Goal: Task Accomplishment & Management: Manage account settings

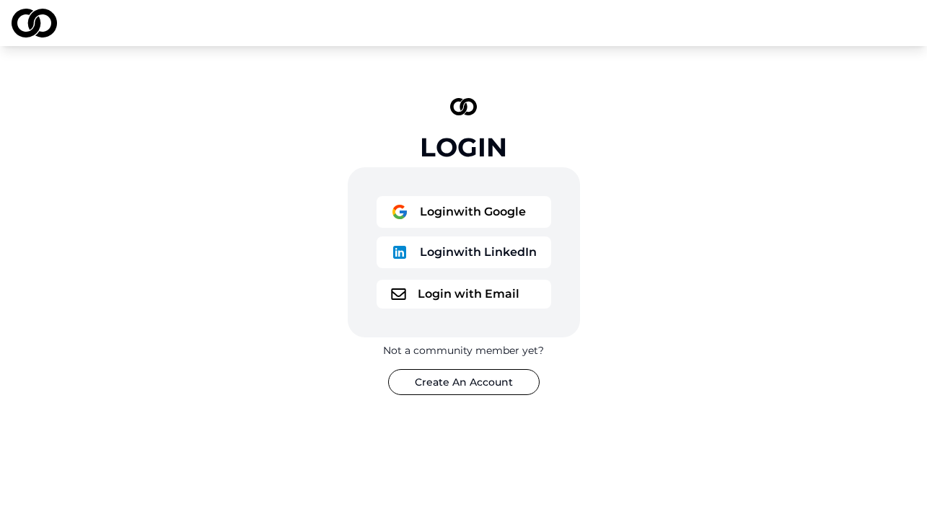
click at [504, 214] on button "Login with Google" at bounding box center [463, 212] width 175 height 32
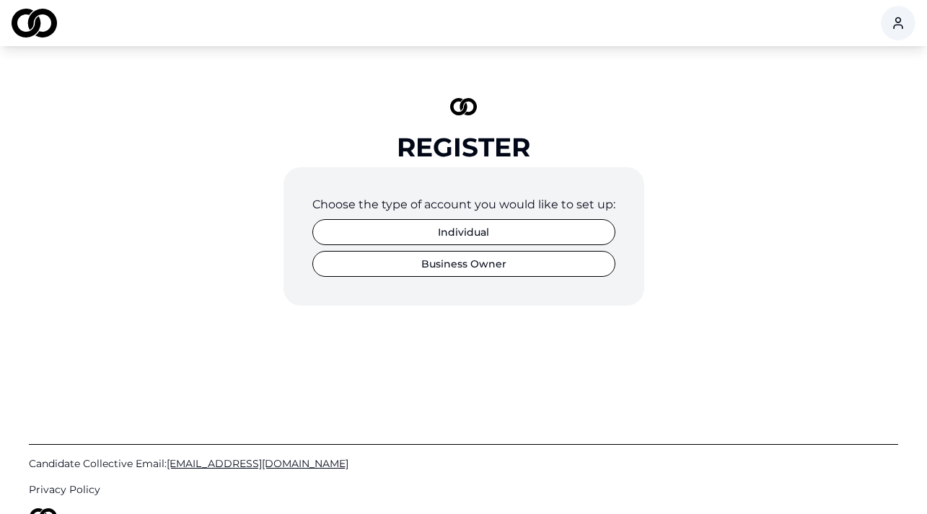
click at [566, 235] on button "Individual" at bounding box center [463, 232] width 303 height 26
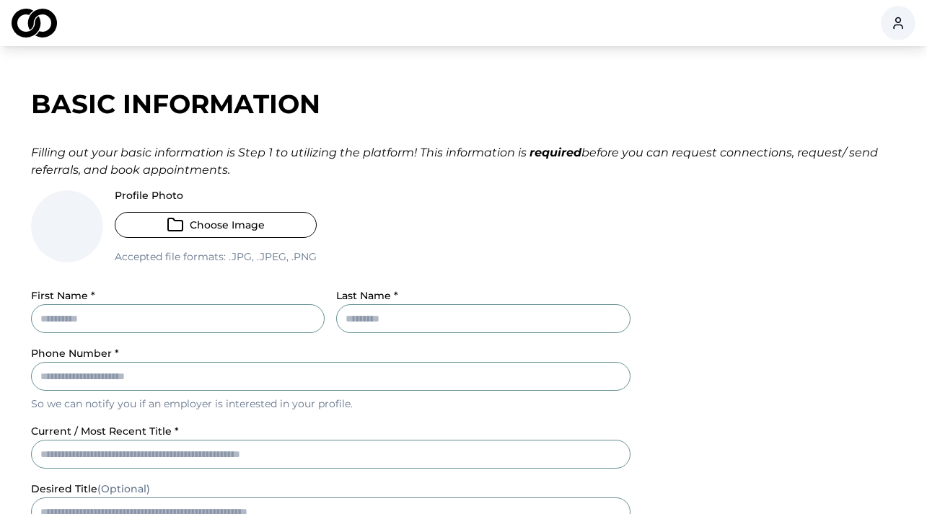
click at [279, 224] on button "Choose Image" at bounding box center [216, 225] width 202 height 26
click at [73, 229] on img at bounding box center [67, 226] width 72 height 72
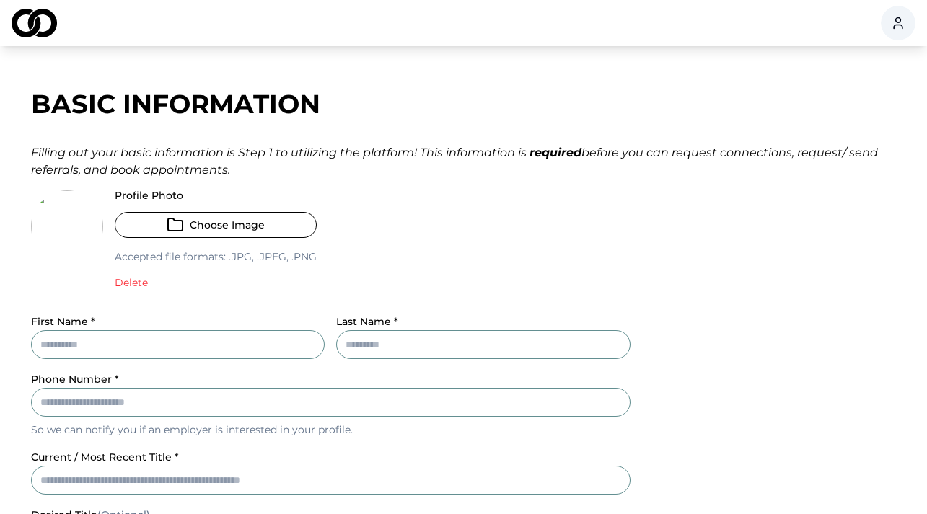
click at [82, 228] on img at bounding box center [67, 226] width 72 height 72
click at [79, 233] on img at bounding box center [67, 226] width 72 height 72
click at [128, 283] on button "Delete" at bounding box center [131, 282] width 33 height 14
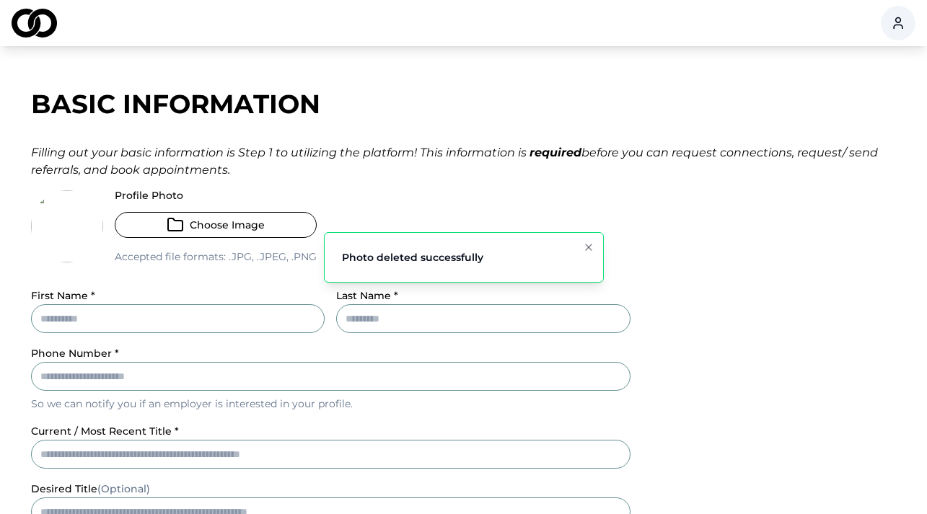
click at [147, 318] on input "First Name *" at bounding box center [178, 318] width 294 height 29
type input "*******"
type input "**********"
type input "********"
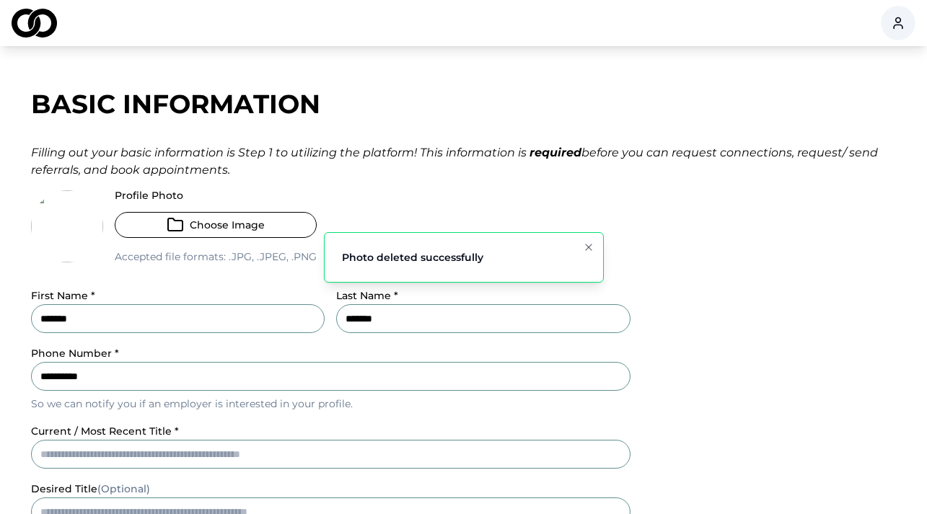
type input "**"
type input "*****"
click at [368, 172] on div "Filling out your basic information is Step 1 to utilizing the platform! This in…" at bounding box center [463, 161] width 865 height 35
click at [228, 450] on input "current / most recent title *" at bounding box center [330, 454] width 599 height 29
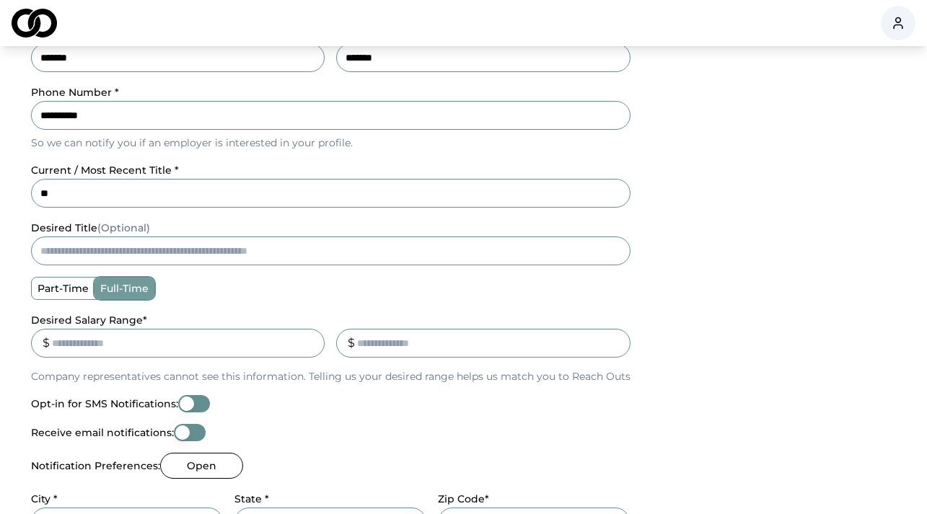
type input "*"
type input "********"
click at [156, 350] on input "Desired Salary Range *" at bounding box center [178, 343] width 294 height 29
type input "******"
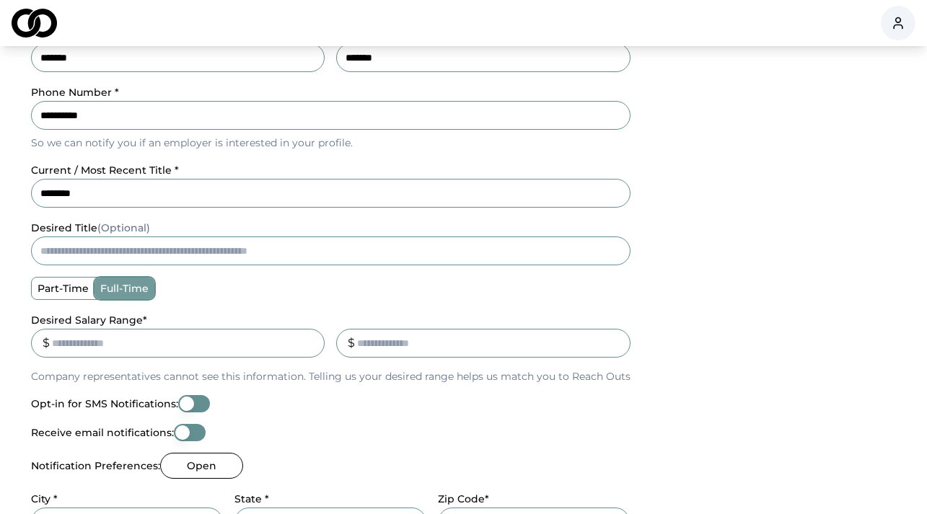
click at [392, 340] on input "_" at bounding box center [483, 343] width 294 height 29
type input "******"
click at [406, 402] on div "Opt-in for SMS Notifications:" at bounding box center [330, 403] width 599 height 17
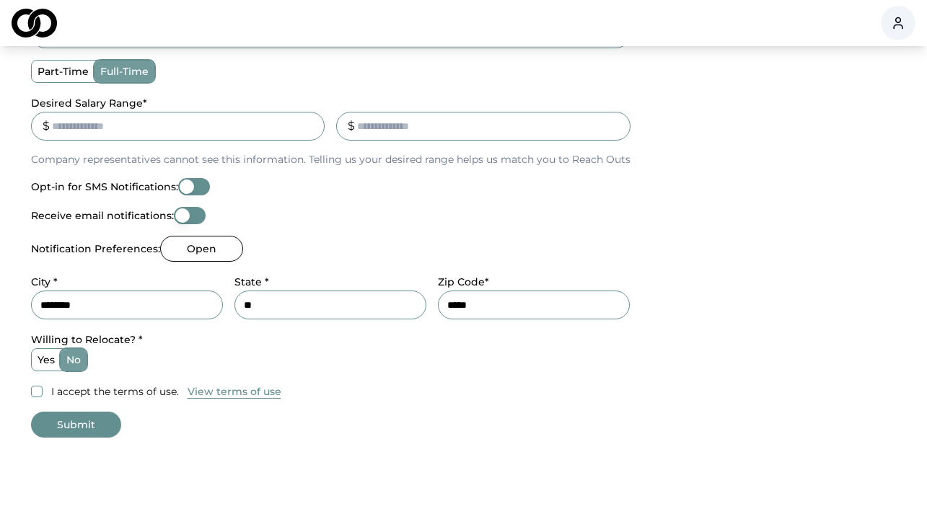
scroll to position [547, 0]
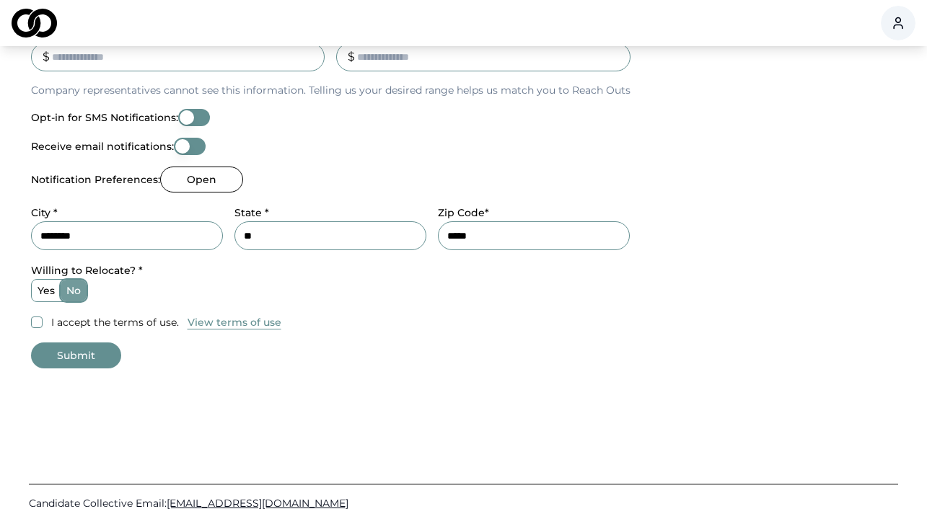
click at [71, 325] on label "I accept the terms of use." at bounding box center [115, 322] width 128 height 14
click at [43, 325] on button "I accept the terms of use." at bounding box center [37, 323] width 12 height 12
click at [63, 350] on button "Submit" at bounding box center [76, 356] width 90 height 26
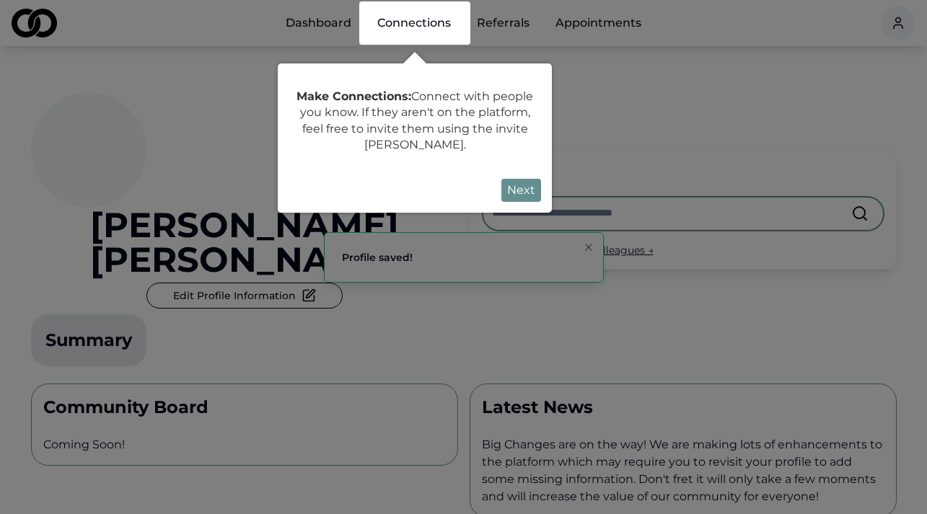
click at [519, 188] on button "Next" at bounding box center [521, 190] width 40 height 23
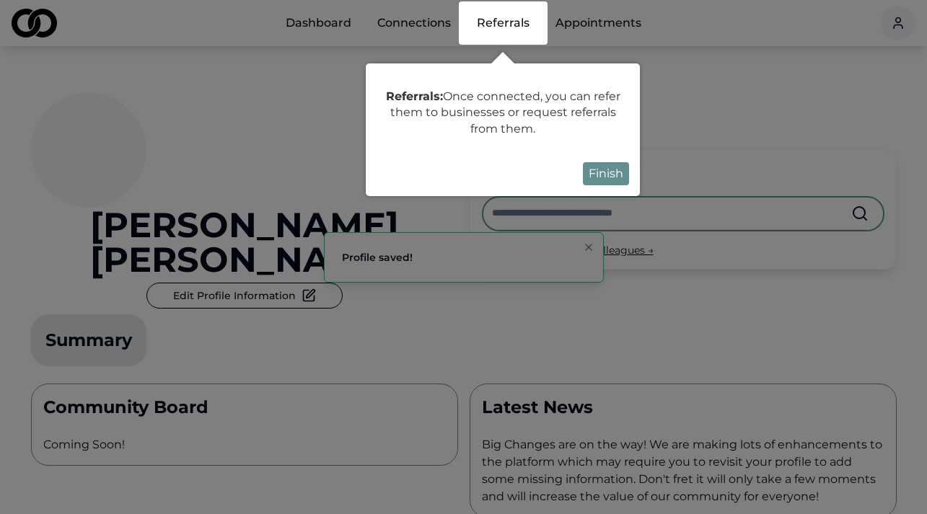
click at [607, 178] on button "Finish" at bounding box center [606, 173] width 46 height 23
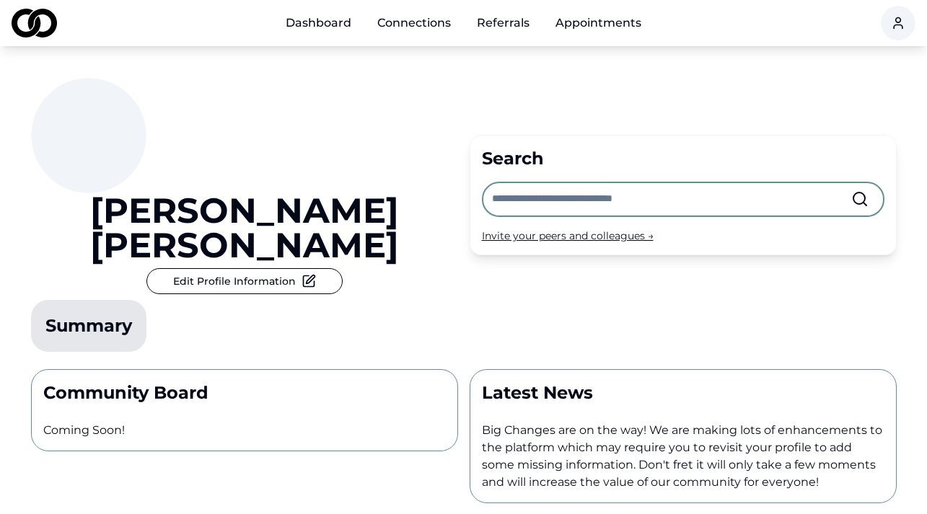
scroll to position [11, 0]
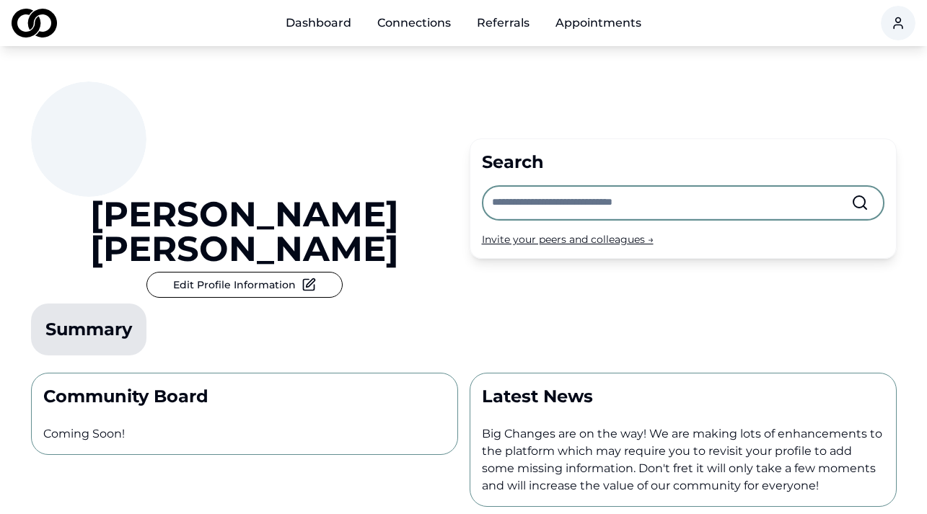
click at [336, 33] on link "Dashboard" at bounding box center [318, 23] width 89 height 29
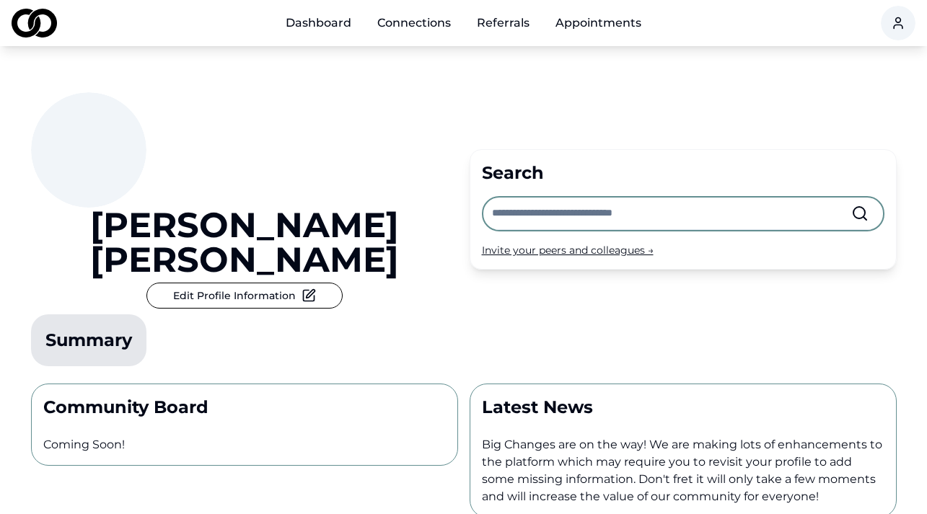
click at [334, 27] on link "Dashboard" at bounding box center [318, 23] width 89 height 29
click at [409, 24] on link "Connections" at bounding box center [414, 23] width 97 height 29
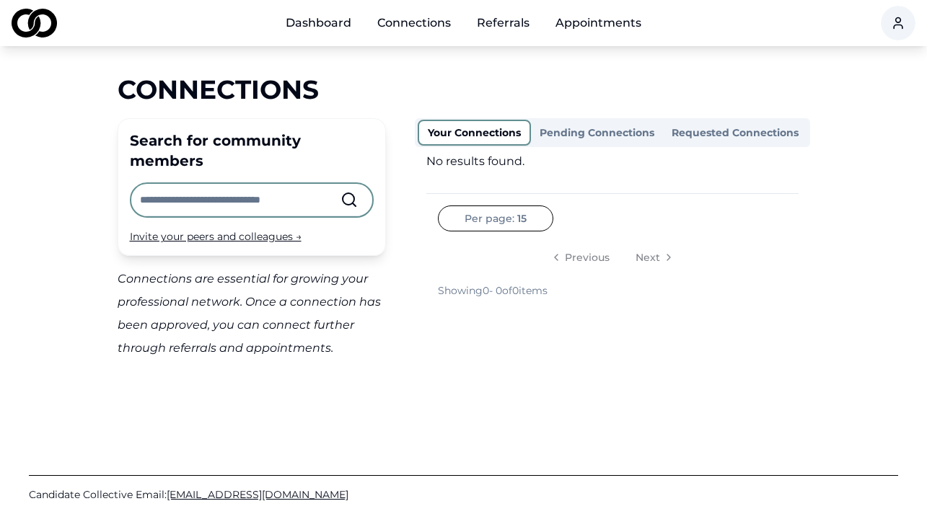
click at [571, 133] on button "Pending Connections" at bounding box center [597, 132] width 132 height 23
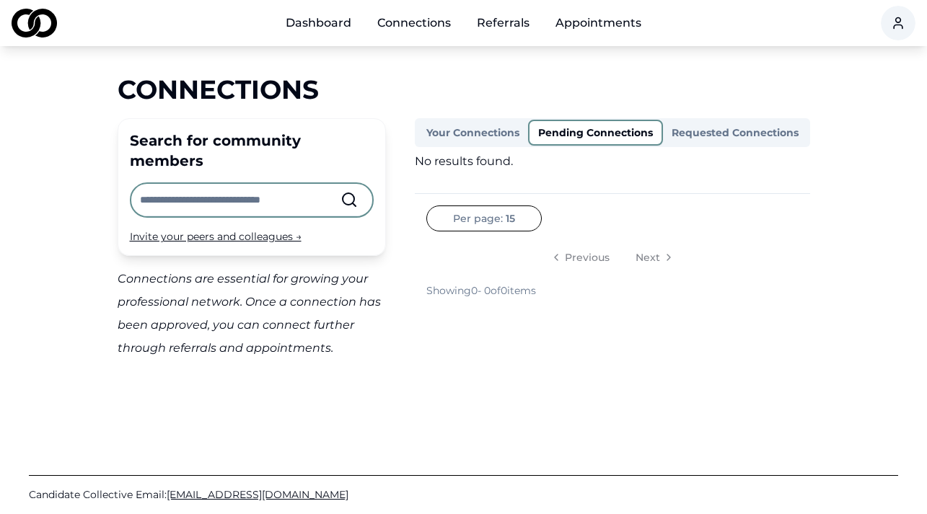
click at [700, 143] on button "Requested Connections" at bounding box center [735, 132] width 144 height 23
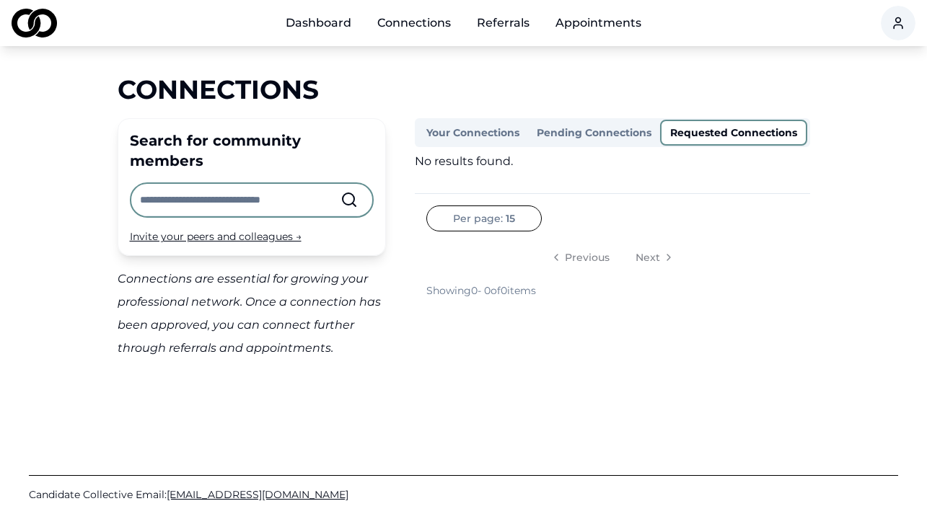
click at [496, 29] on link "Referrals" at bounding box center [503, 23] width 76 height 29
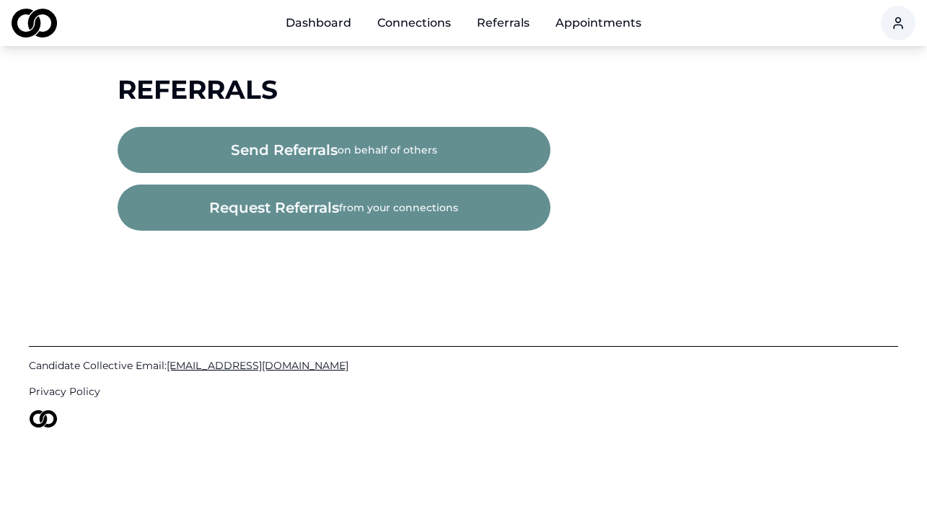
click at [572, 23] on link "Appointments" at bounding box center [598, 23] width 109 height 29
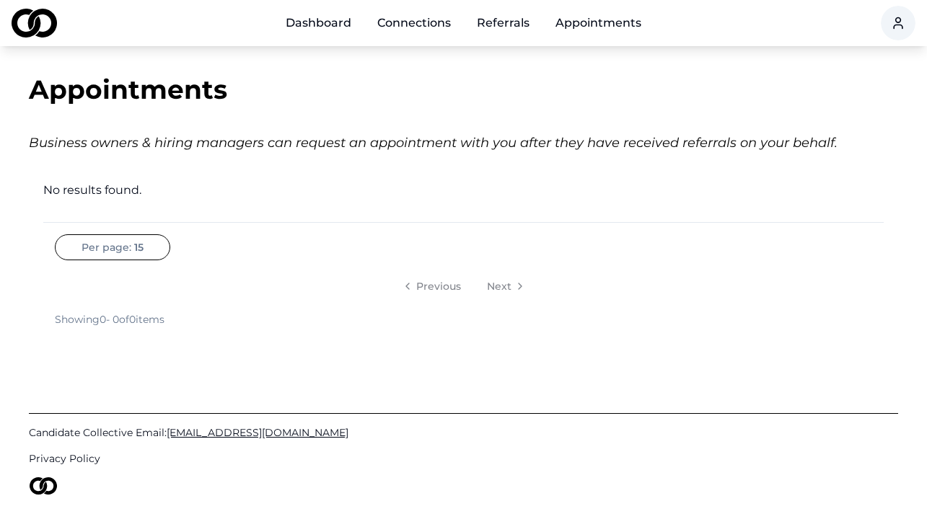
click at [337, 30] on link "Dashboard" at bounding box center [318, 23] width 89 height 29
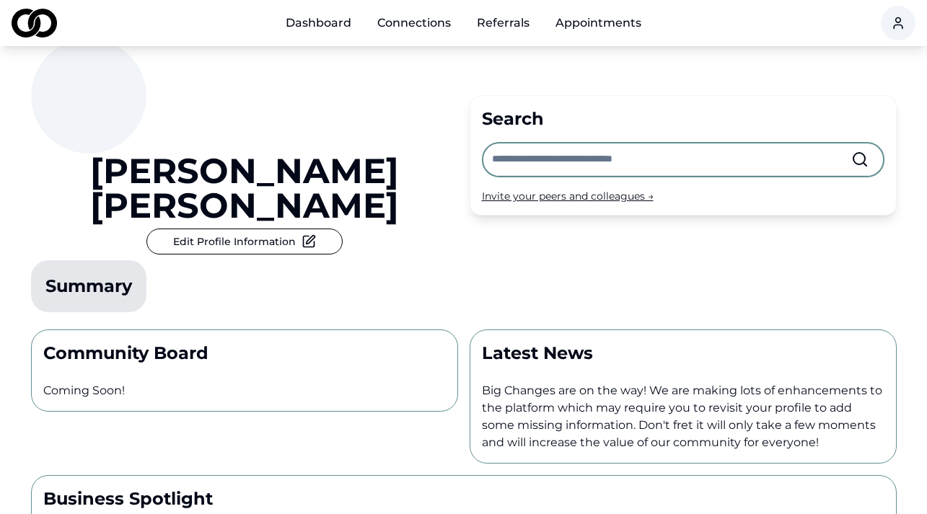
scroll to position [185, 0]
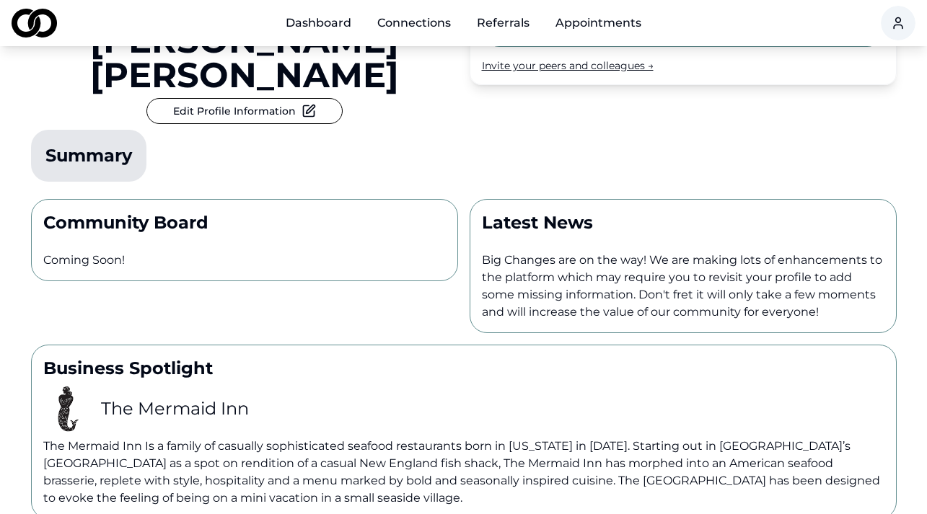
click at [374, 199] on div "Community Board Coming Soon!" at bounding box center [244, 240] width 427 height 82
click at [510, 199] on div "Latest News Big Changes are on the way! We are making lots of enhancements to t…" at bounding box center [682, 266] width 427 height 134
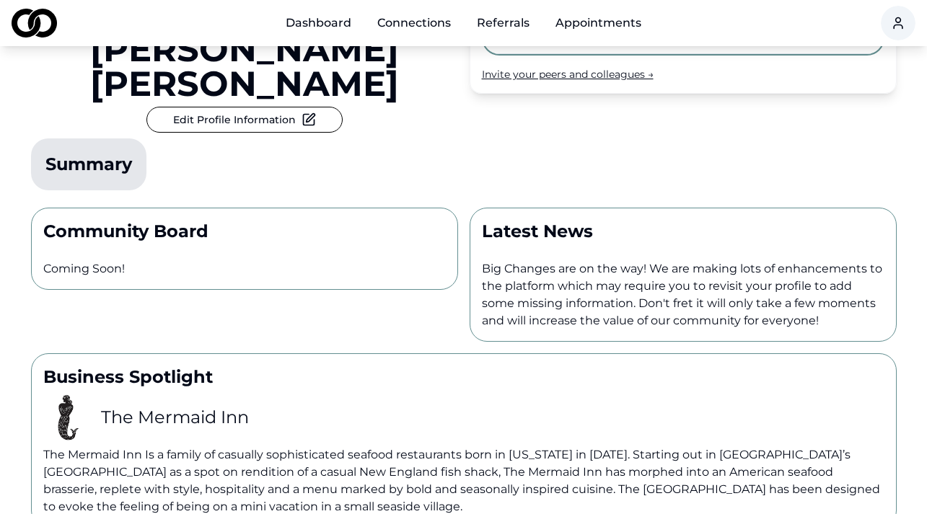
scroll to position [0, 0]
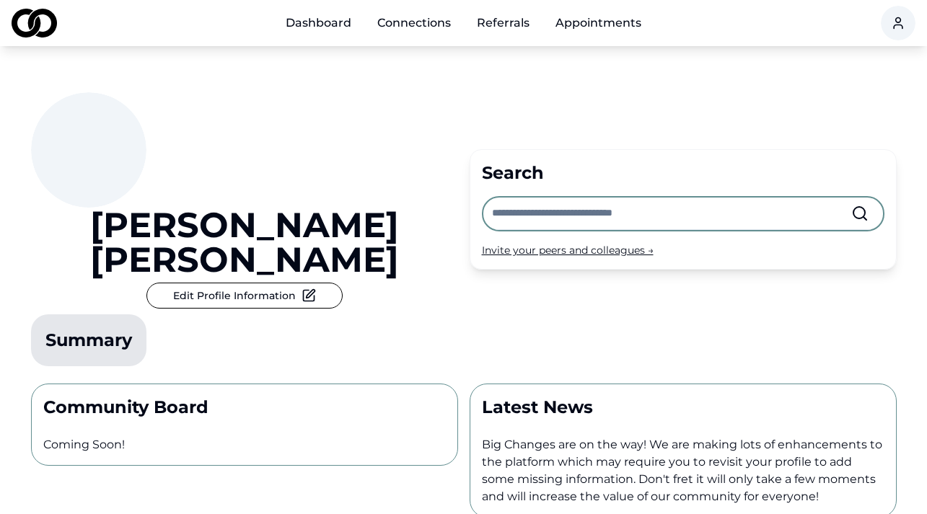
click at [59, 45] on div "Dashboard Connections Referrals Appointments" at bounding box center [463, 23] width 927 height 46
click at [38, 22] on img at bounding box center [34, 23] width 45 height 29
click at [894, 22] on html "Dashboard Connections Referrals Appointments [PERSON_NAME] Edit Profile Informa…" at bounding box center [463, 257] width 927 height 514
click at [852, 123] on div "Preview Profile" at bounding box center [916, 122] width 275 height 23
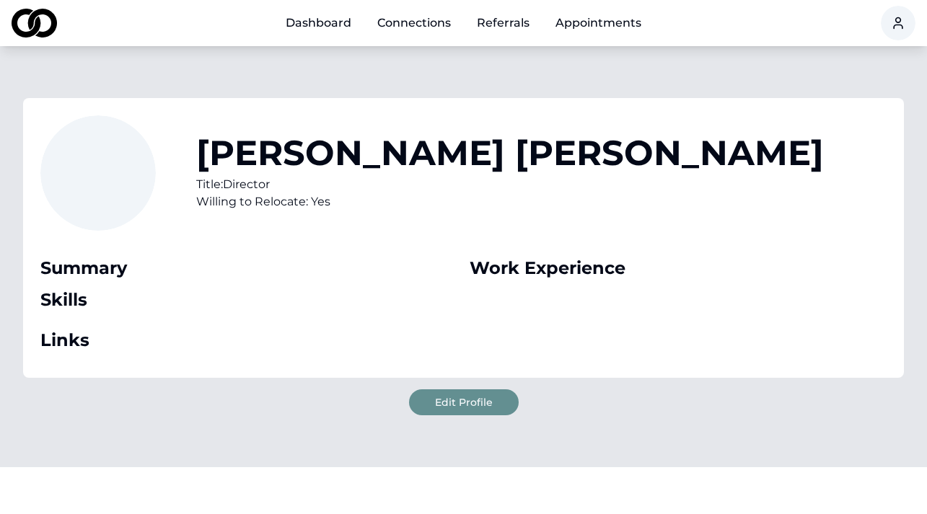
click at [350, 29] on link "Dashboard" at bounding box center [318, 23] width 89 height 29
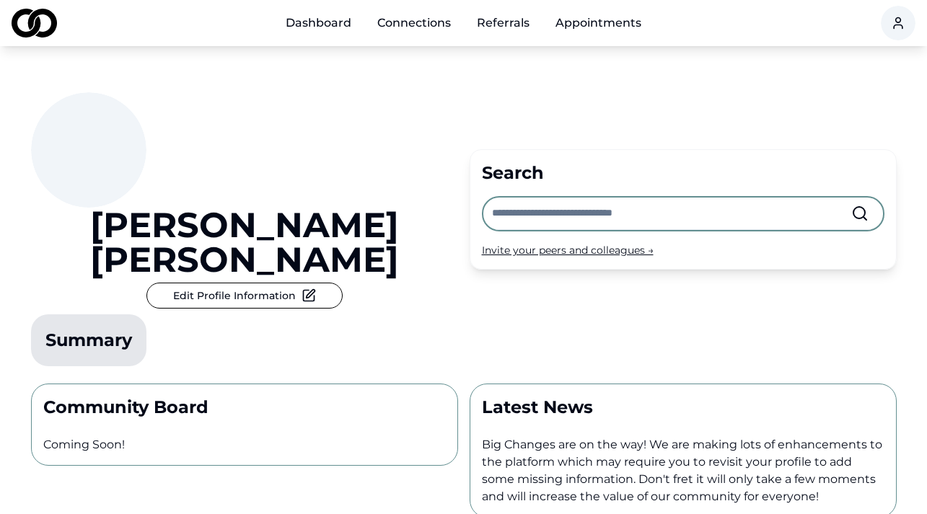
click at [378, 236] on div "[PERSON_NAME] Edit Profile Information Summary" at bounding box center [244, 232] width 427 height 280
click at [515, 396] on p "Latest News" at bounding box center [683, 407] width 402 height 23
click at [423, 384] on div "Community Board Coming Soon!" at bounding box center [244, 425] width 427 height 82
click at [418, 396] on p "Community Board" at bounding box center [244, 407] width 402 height 23
click at [565, 198] on input "text" at bounding box center [671, 214] width 359 height 32
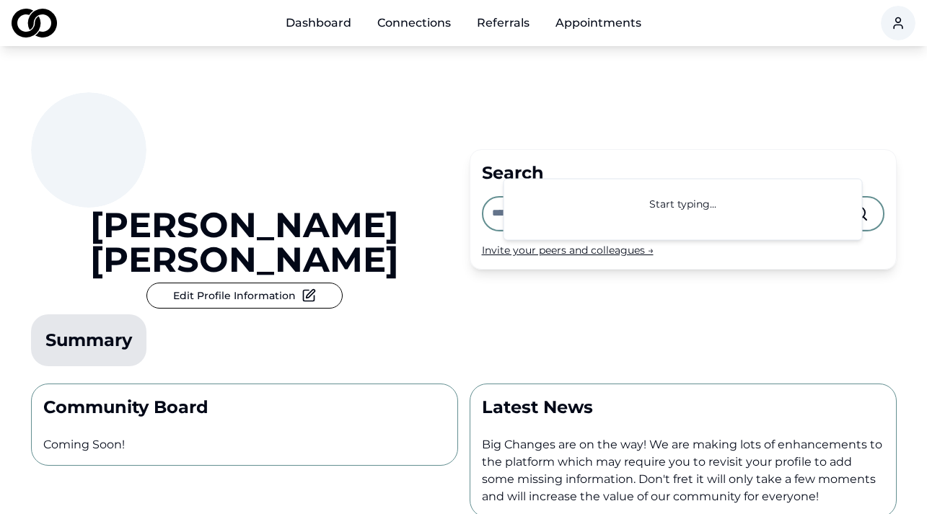
click at [436, 230] on div "[PERSON_NAME] Edit Profile Information Summary" at bounding box center [244, 232] width 427 height 280
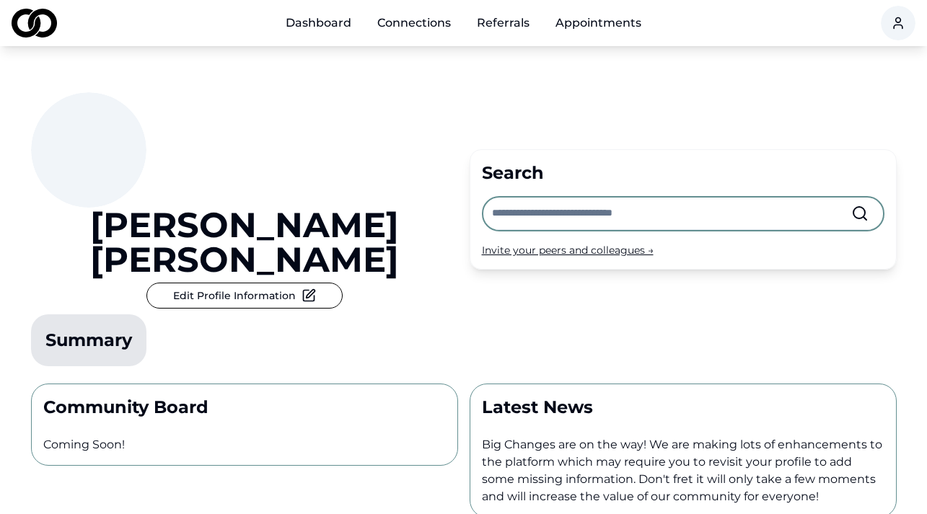
click at [125, 314] on p "Summary" at bounding box center [88, 340] width 115 height 52
click at [238, 251] on div "[PERSON_NAME] Edit Profile Information Summary" at bounding box center [244, 232] width 427 height 280
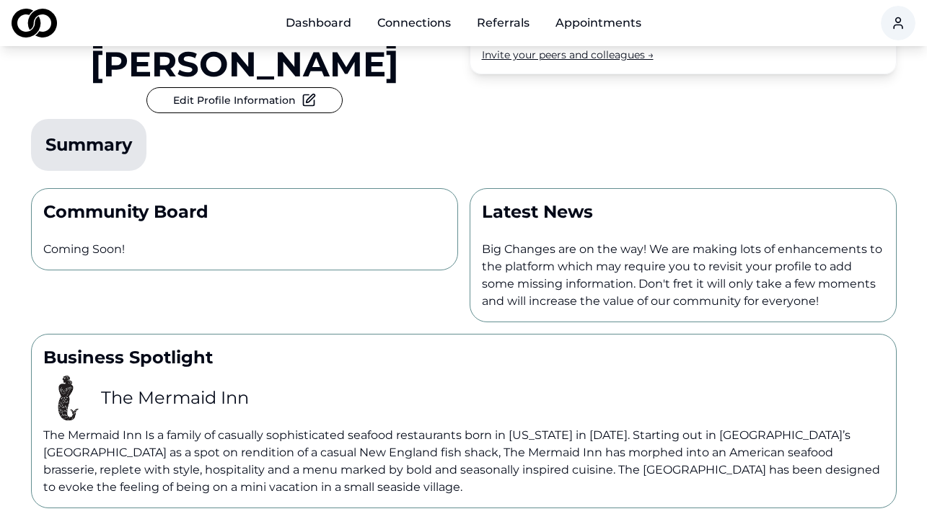
scroll to position [326, 0]
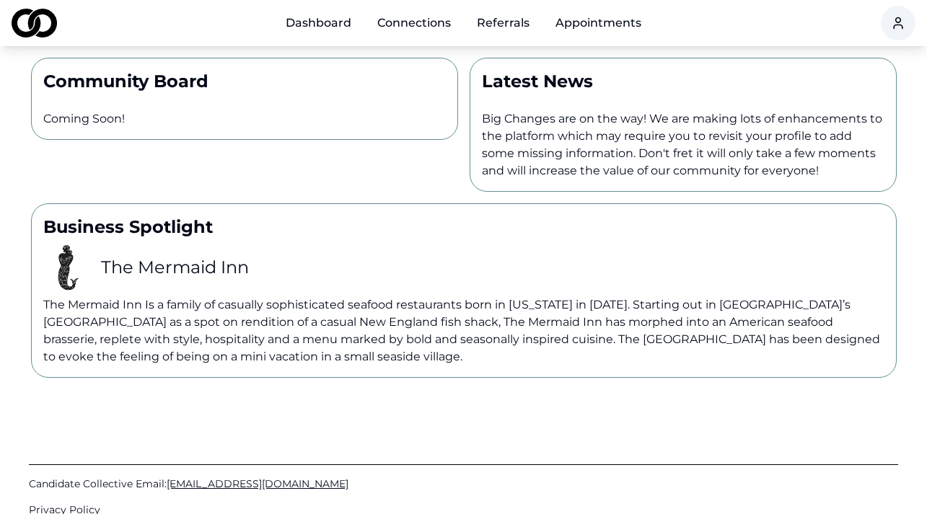
click at [417, 29] on link "Connections" at bounding box center [414, 23] width 97 height 29
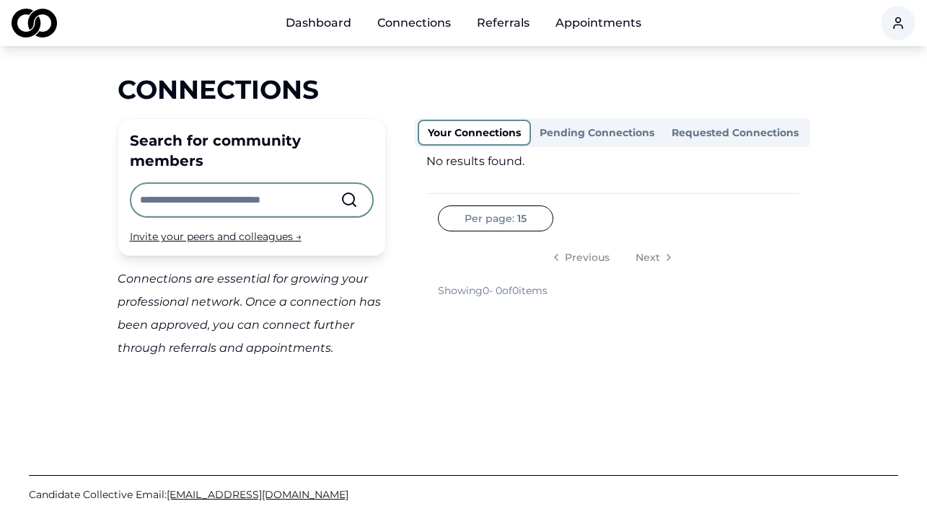
click at [506, 29] on link "Referrals" at bounding box center [503, 23] width 76 height 29
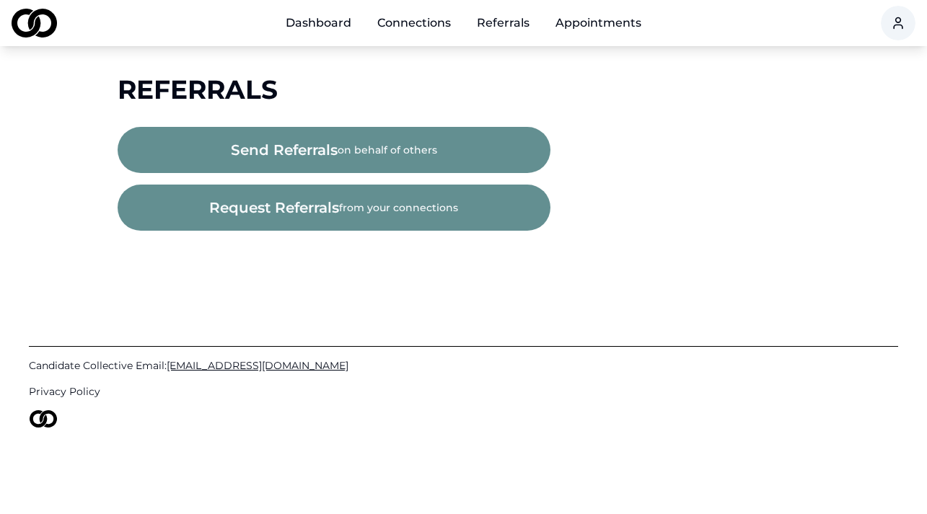
click at [564, 28] on link "Appointments" at bounding box center [598, 23] width 109 height 29
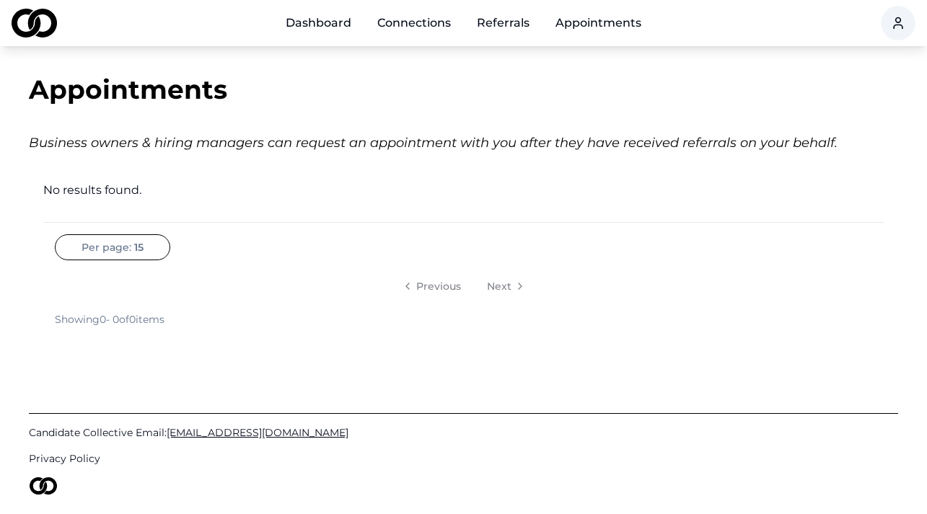
click at [141, 250] on html "Dashboard Connections Referrals Appointments Appointments Business owners & hir…" at bounding box center [463, 257] width 927 height 514
click at [99, 346] on div "100" at bounding box center [100, 347] width 85 height 23
click at [322, 257] on div "Per page: 100 Previous Next Showing 0 - 0 of 0 items" at bounding box center [463, 280] width 840 height 92
click at [909, 27] on html "Dashboard Connections Referrals Appointments Appointments Business owners & hir…" at bounding box center [463, 257] width 927 height 514
click at [835, 103] on div "Edit Profile" at bounding box center [916, 99] width 275 height 23
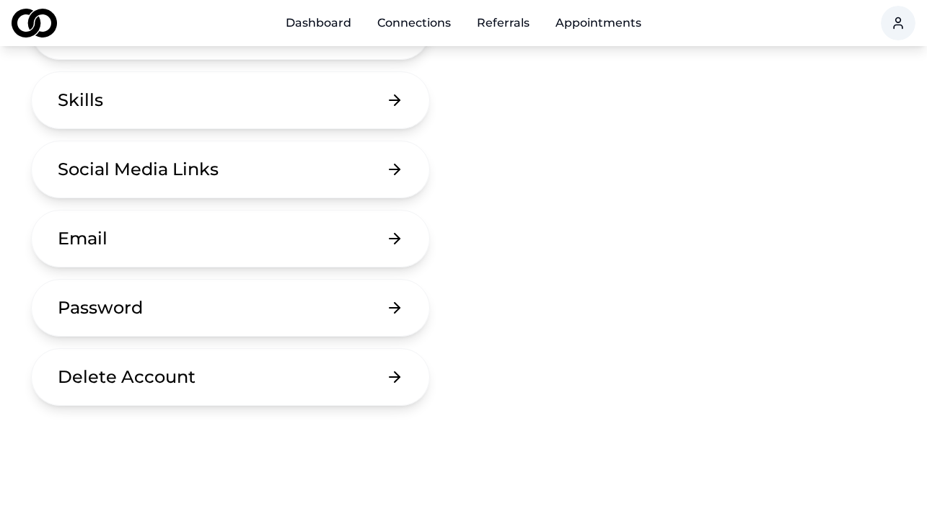
scroll to position [304, 0]
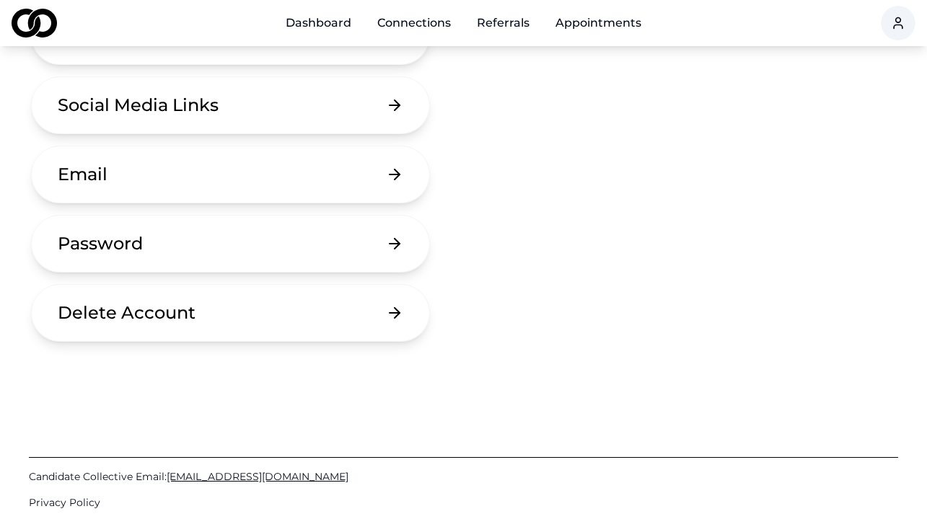
click at [428, 296] on div "Basic Information Work Experience Skills Social Media Links Email Password Dele…" at bounding box center [290, 105] width 519 height 473
click at [391, 307] on button "Delete Account" at bounding box center [231, 313] width 400 height 58
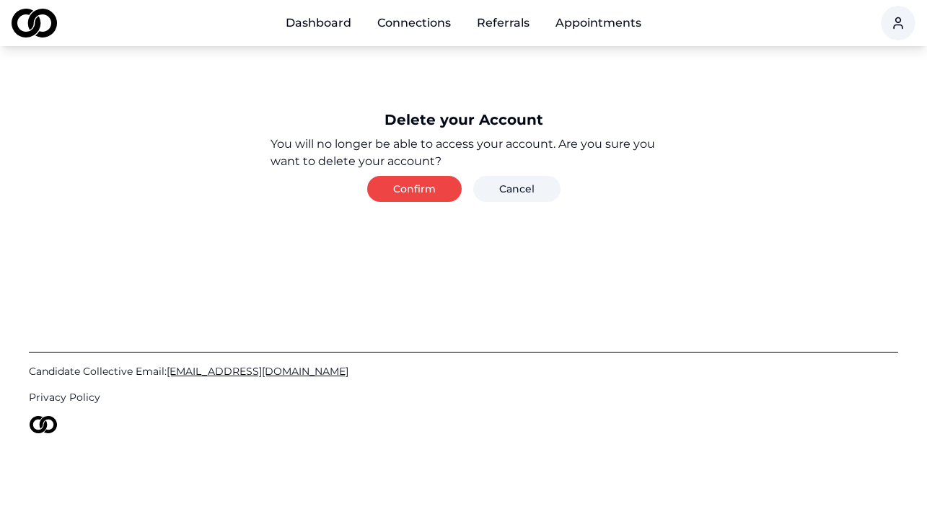
click at [433, 186] on button "Confirm" at bounding box center [414, 189] width 94 height 26
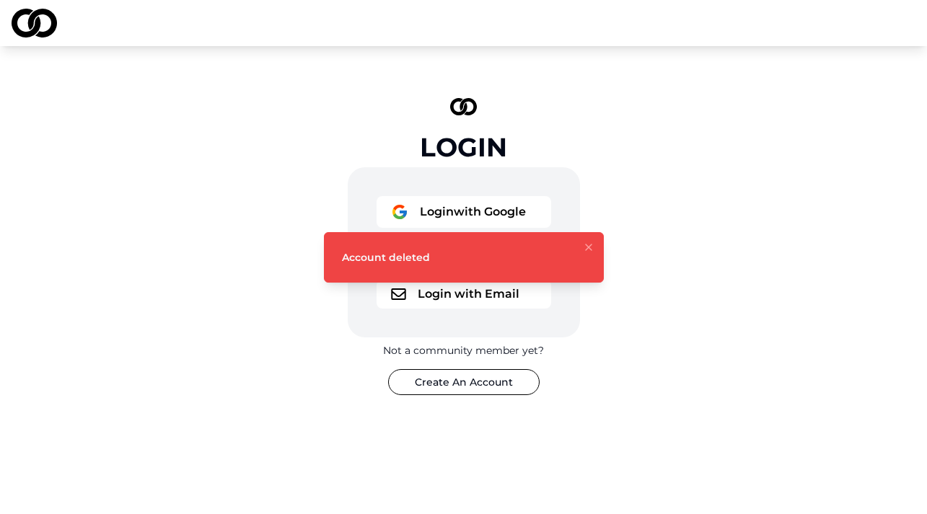
click at [649, 371] on div "Login Login with Google Login with LinkedIn Login with Email Not a community me…" at bounding box center [463, 246] width 433 height 343
